Goal: Information Seeking & Learning: Learn about a topic

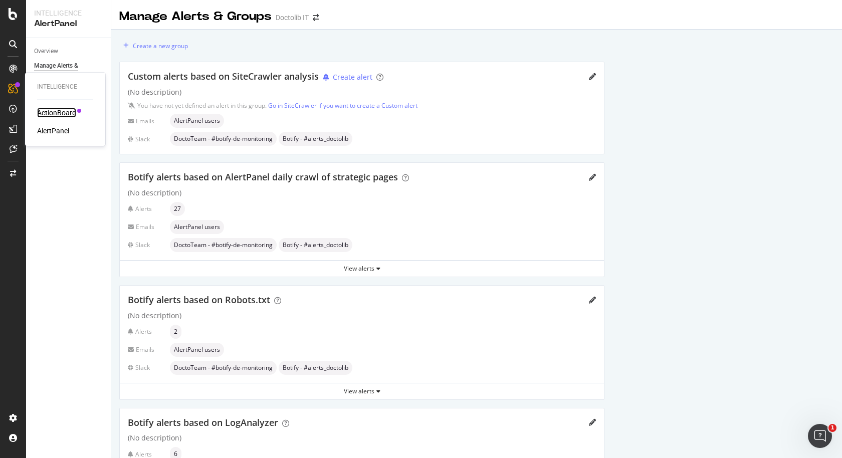
click at [47, 108] on div "ActionBoard" at bounding box center [56, 113] width 39 height 10
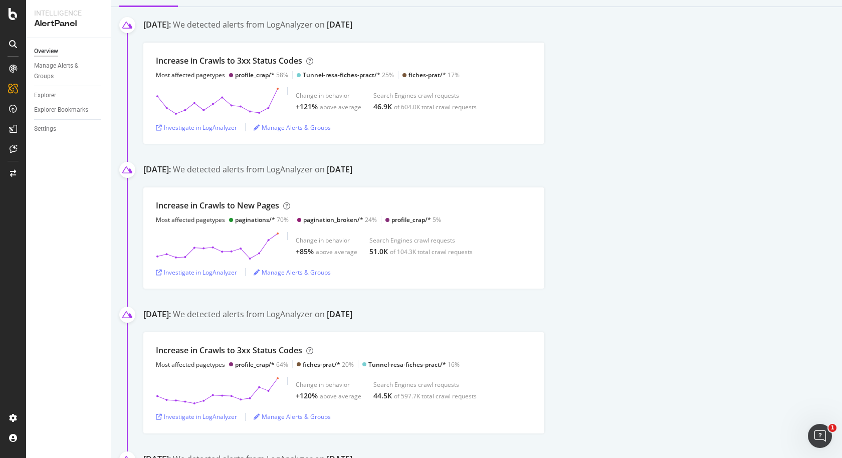
scroll to position [104, 0]
click at [198, 128] on div "Investigate in LogAnalyzer" at bounding box center [196, 126] width 81 height 9
click at [251, 75] on div "profile_crap/*" at bounding box center [255, 74] width 40 height 9
click at [217, 125] on div "Investigate in LogAnalyzer" at bounding box center [196, 126] width 81 height 9
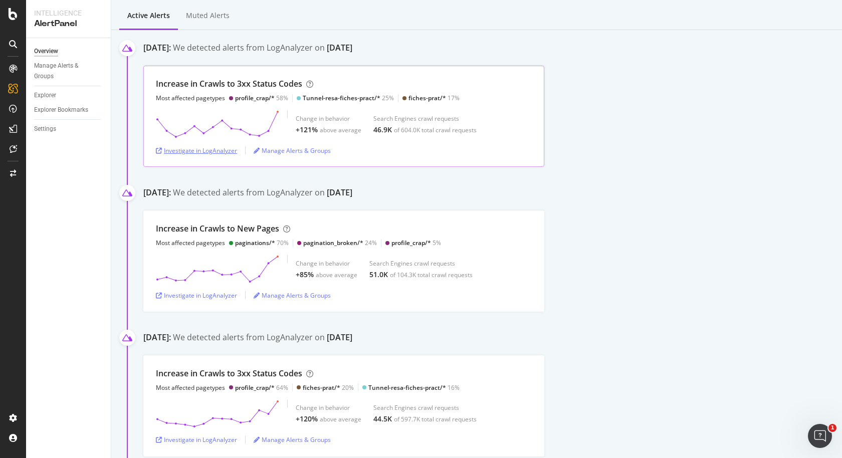
scroll to position [82, 0]
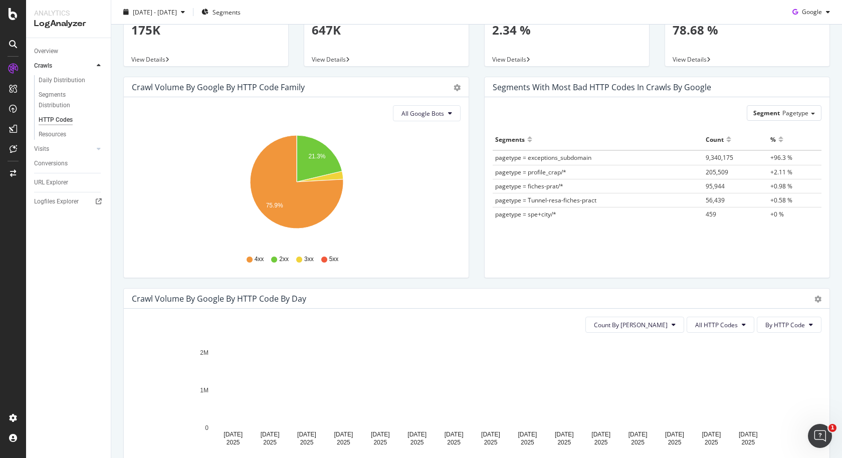
scroll to position [60, 0]
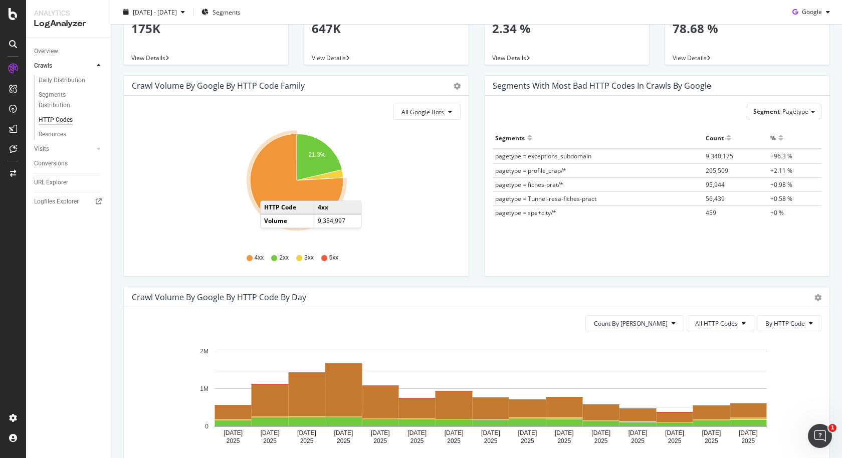
click at [270, 190] on icon "A chart." at bounding box center [296, 180] width 93 height 93
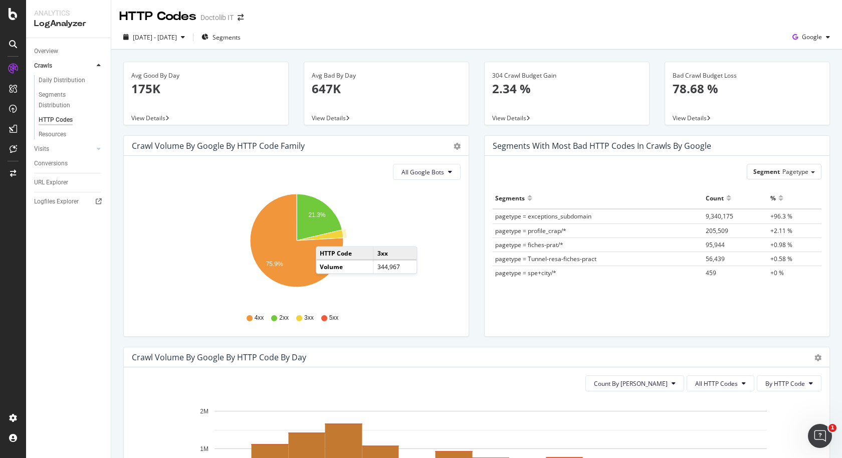
click at [326, 236] on icon "A chart." at bounding box center [320, 235] width 47 height 11
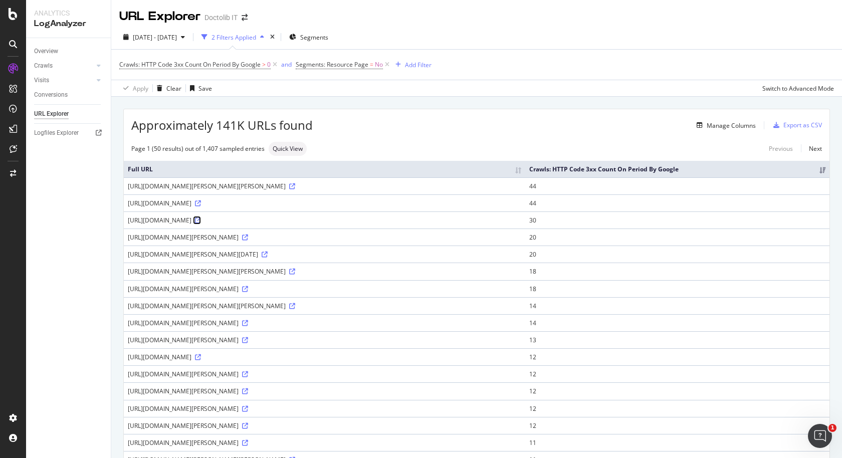
click at [201, 219] on icon at bounding box center [198, 220] width 6 height 6
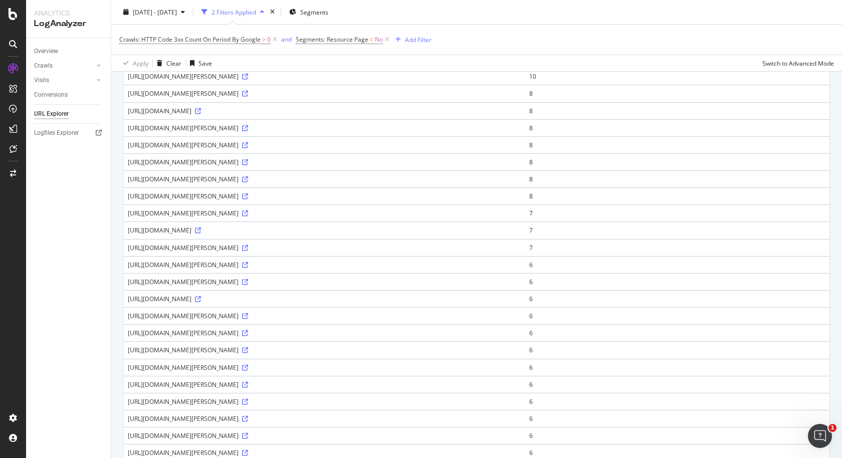
scroll to position [609, 0]
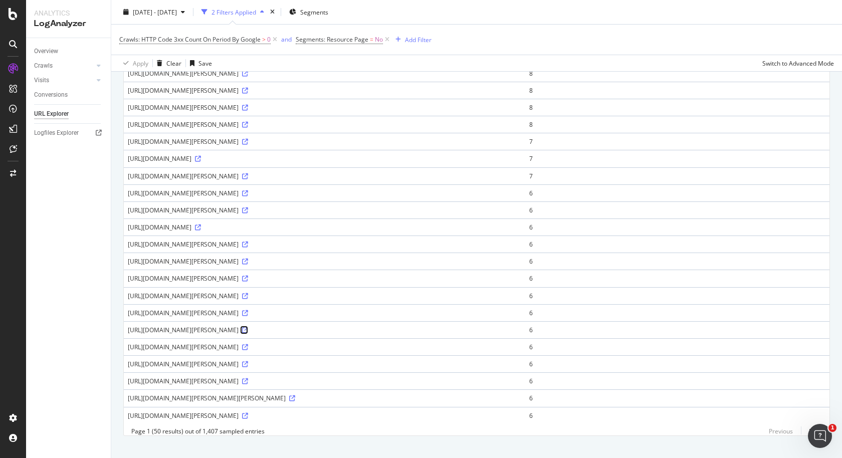
click at [248, 327] on icon at bounding box center [245, 330] width 6 height 6
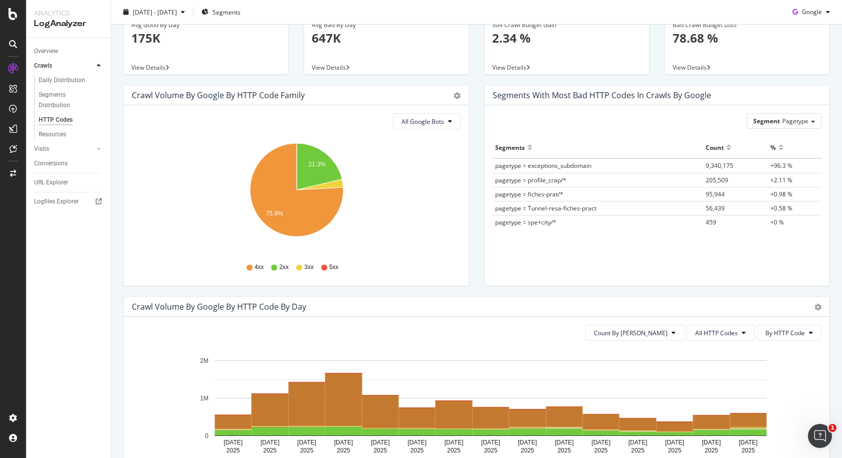
scroll to position [51, 0]
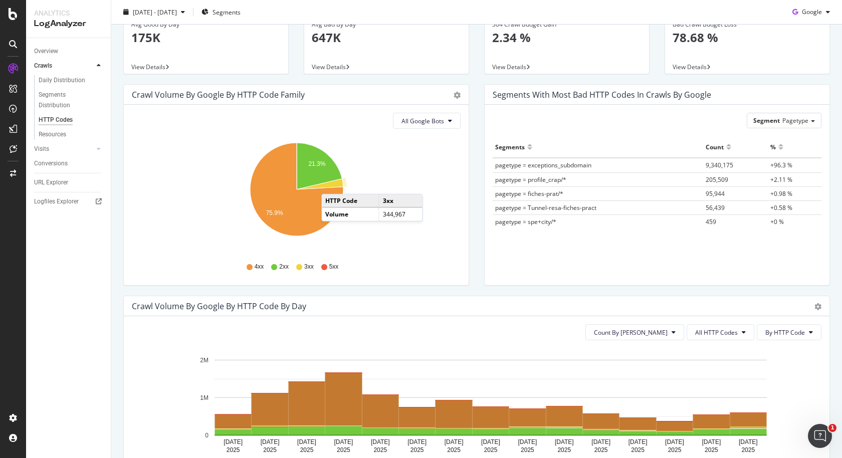
click at [331, 183] on icon "A chart." at bounding box center [320, 184] width 47 height 11
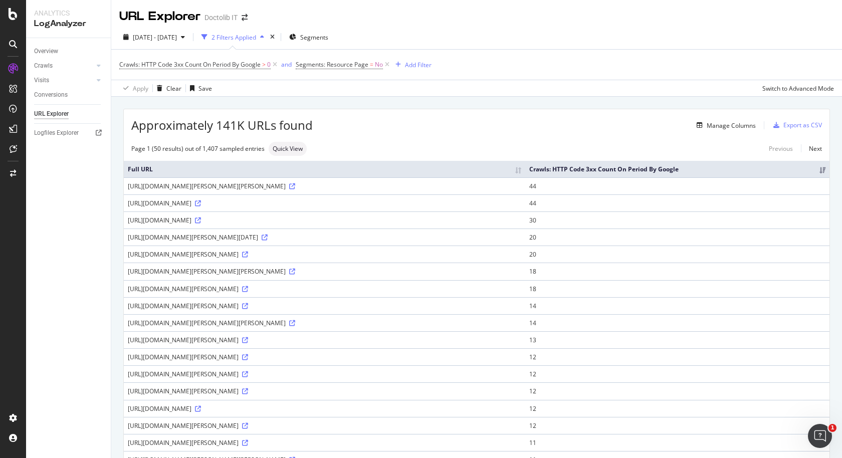
click at [301, 184] on div "https://www.doctolib.it/neurologo/benevento/severino-renna-benevento?phs=true&p…" at bounding box center [324, 186] width 393 height 9
copy div "https://www.doctolib.it/neurologo/benevento/severino-renna-benevento?phs=true&p…"
